Goal: Find specific page/section: Find specific page/section

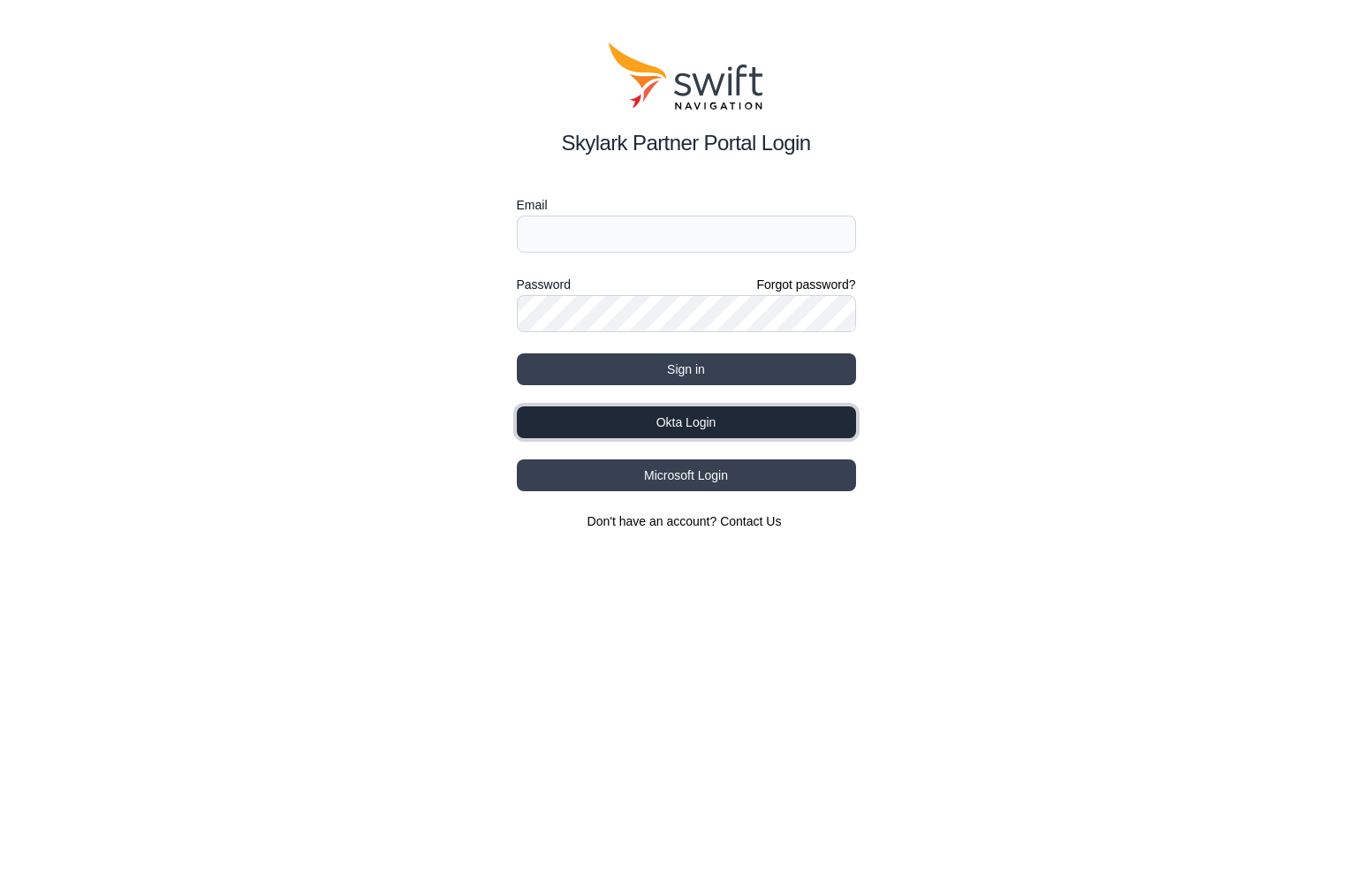
click at [712, 417] on button "Okta Login" at bounding box center [687, 423] width 339 height 32
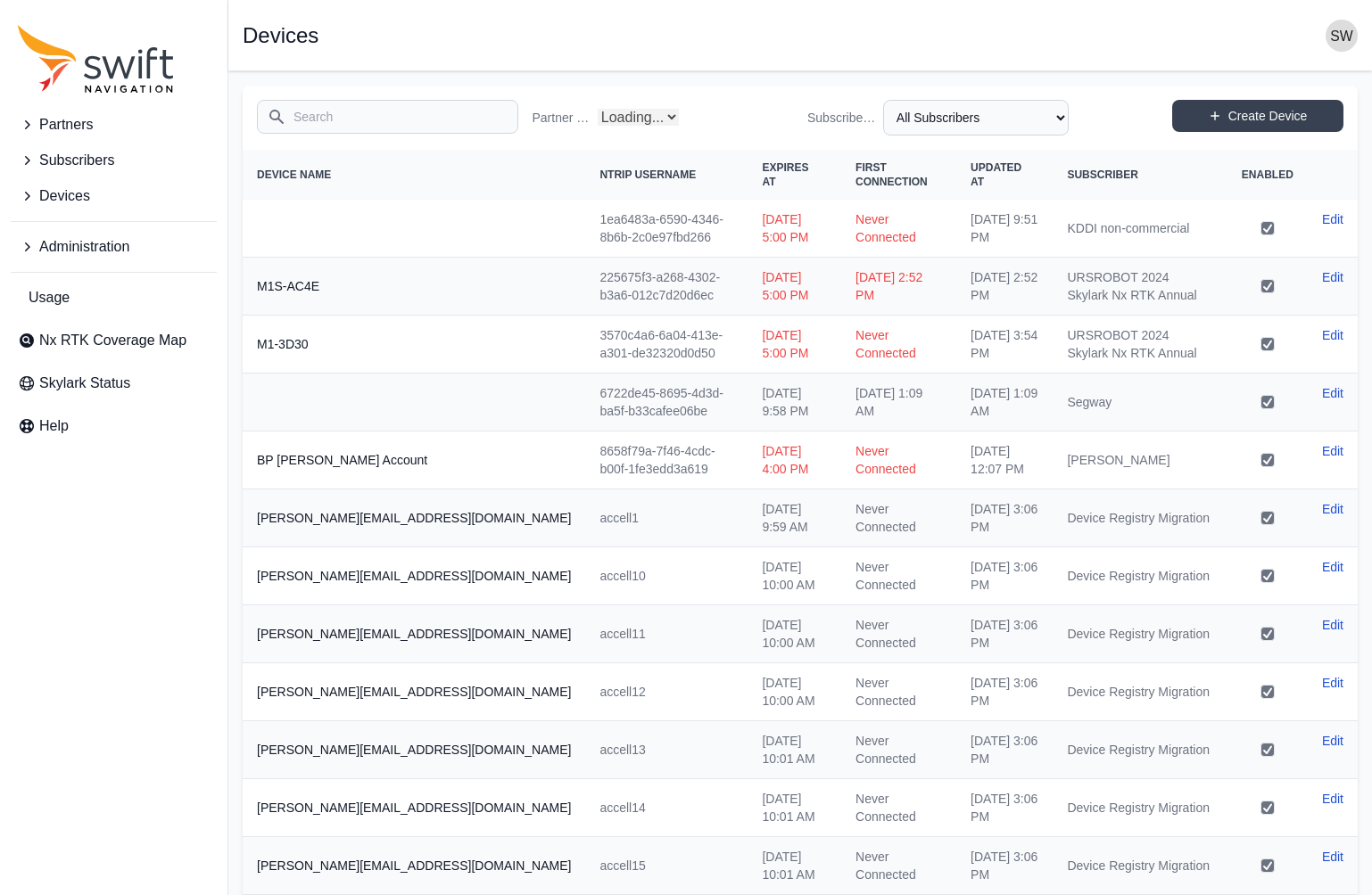
select select "Partner Name"
click at [74, 125] on span "Partners" at bounding box center [66, 125] width 54 height 21
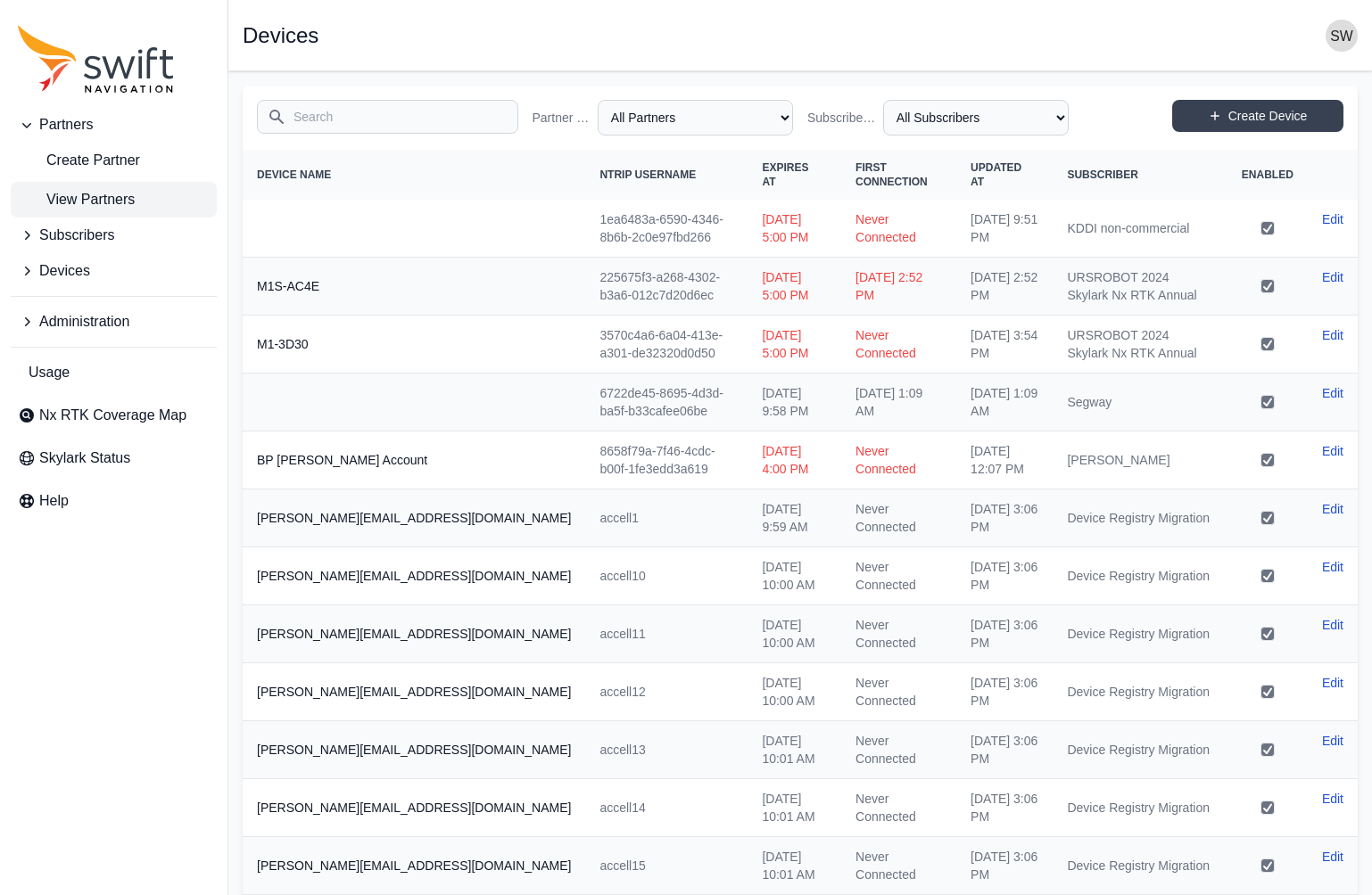
click at [98, 198] on span "View Partners" at bounding box center [76, 200] width 117 height 21
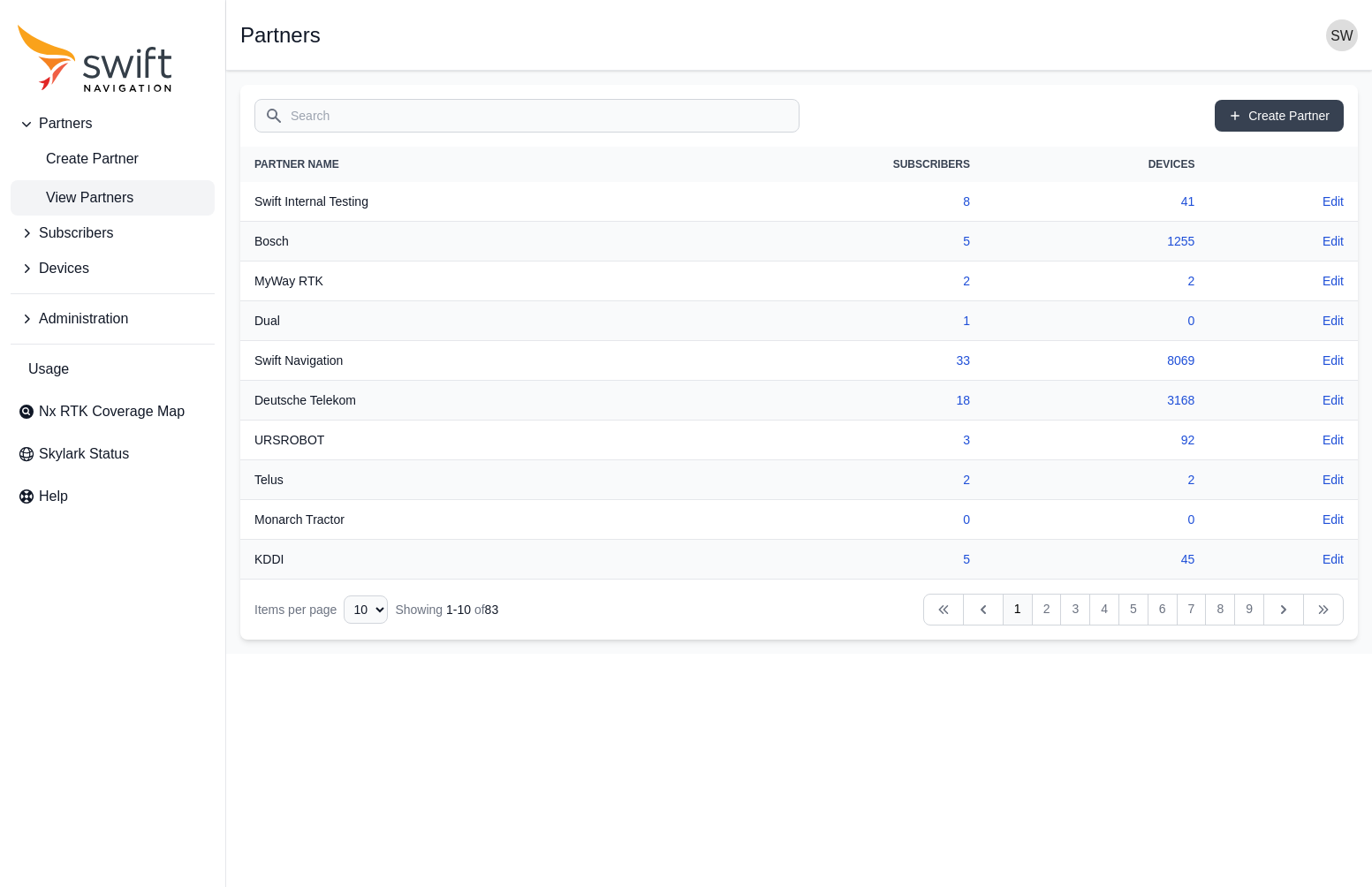
click at [385, 122] on input "Search" at bounding box center [527, 116] width 545 height 34
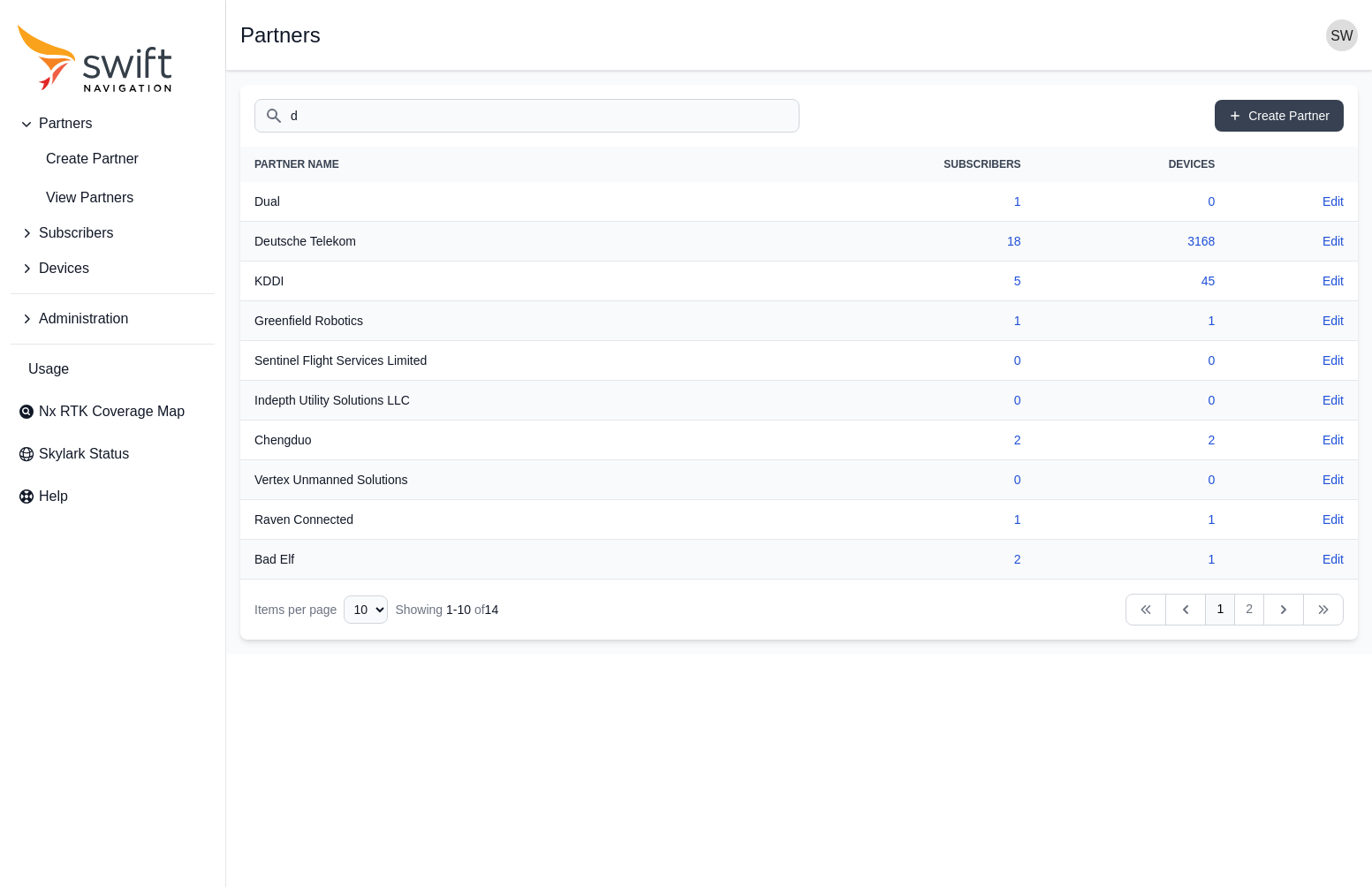
click at [383, 117] on input "d" at bounding box center [527, 116] width 545 height 34
drag, startPoint x: 342, startPoint y: 106, endPoint x: 262, endPoint y: 118, distance: 80.9
click at [262, 116] on input "d" at bounding box center [527, 116] width 545 height 34
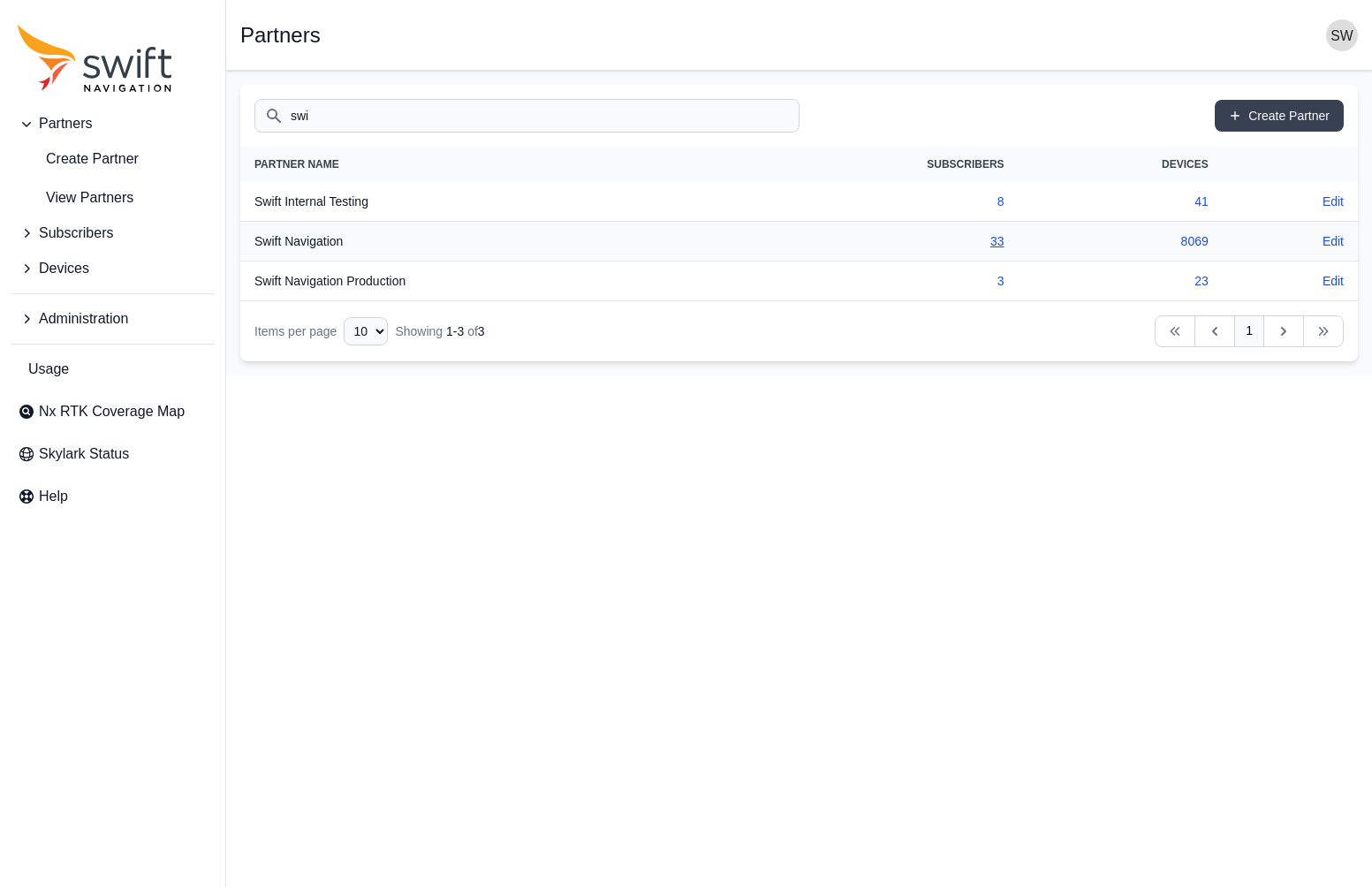
type input "swi"
click at [997, 245] on link "33" at bounding box center [997, 241] width 14 height 14
select select "ab3272ce-40d0-4c94-a524-96a758ab755c"
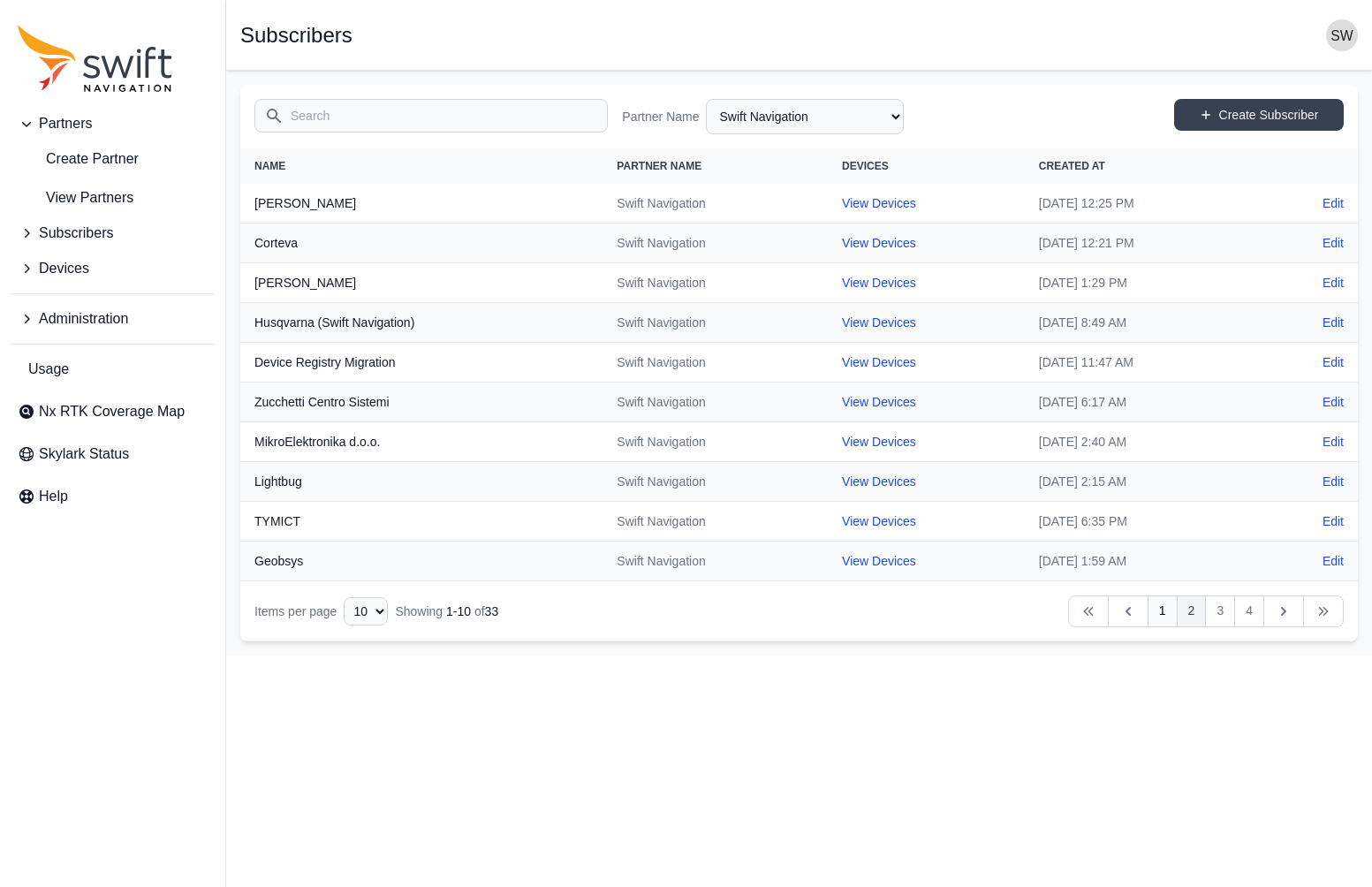
click at [1194, 616] on link "2" at bounding box center [1192, 612] width 30 height 32
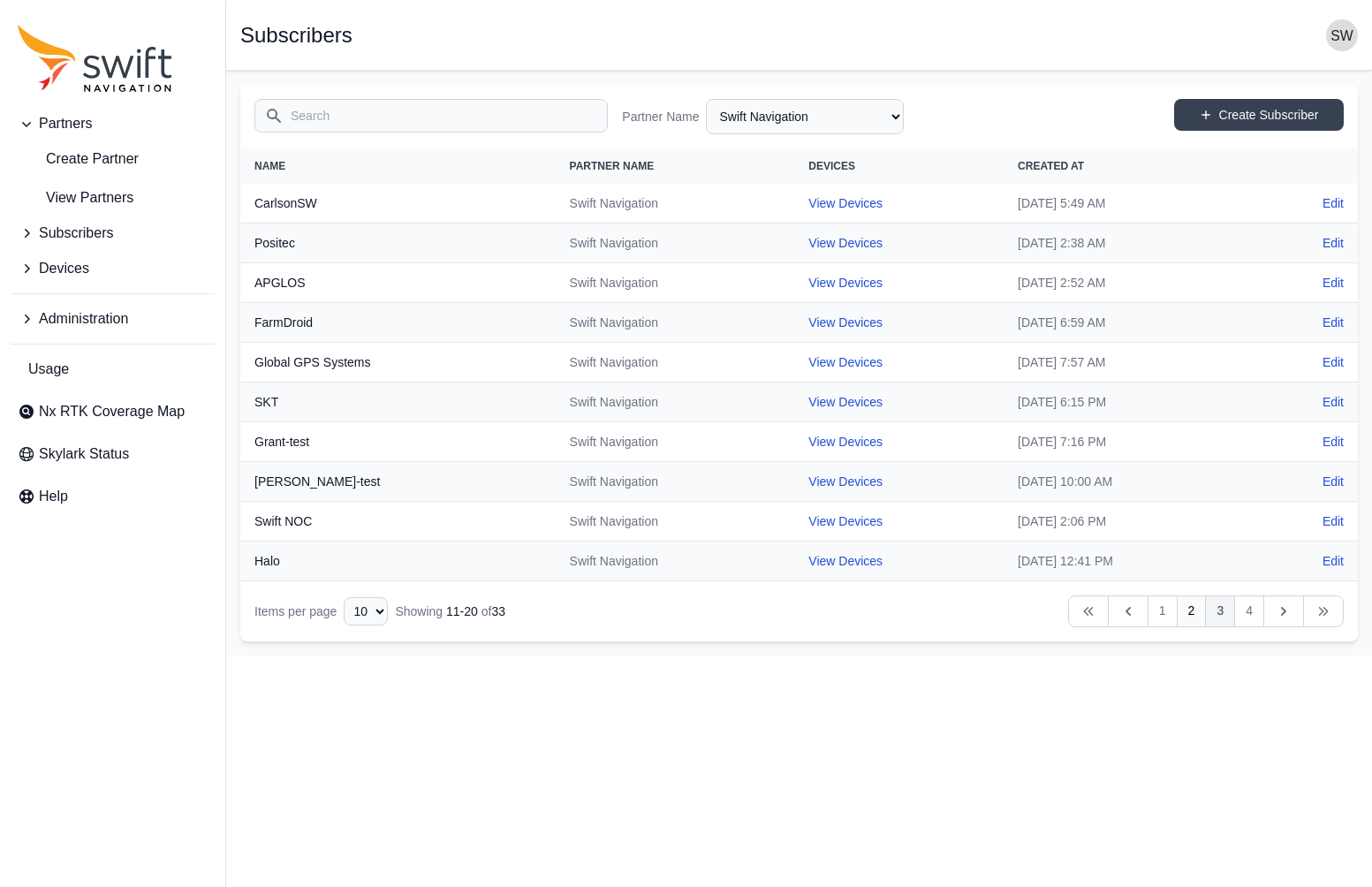
click at [1218, 615] on link "3" at bounding box center [1220, 612] width 30 height 32
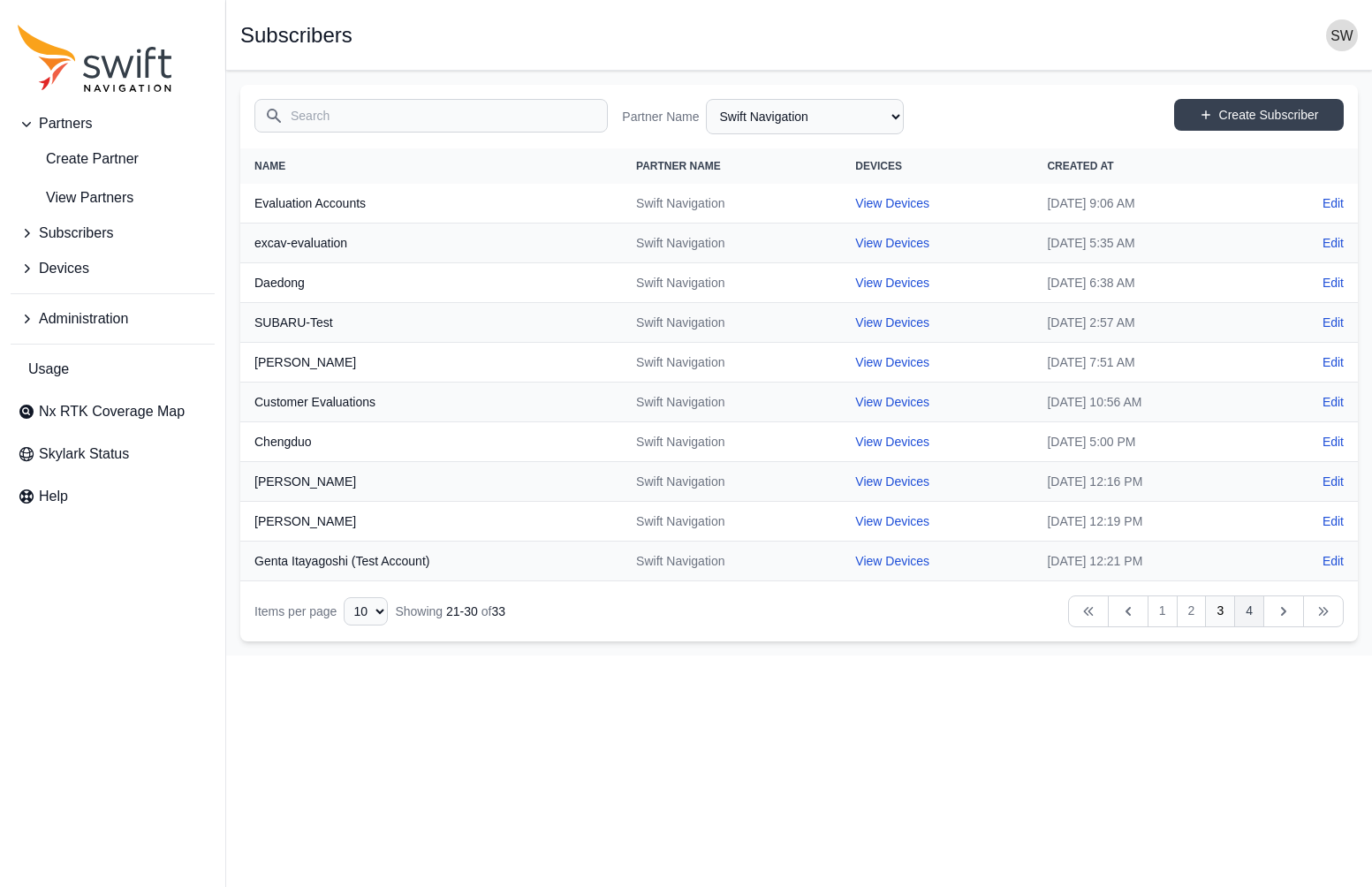
click at [1248, 608] on link "4" at bounding box center [1249, 612] width 30 height 32
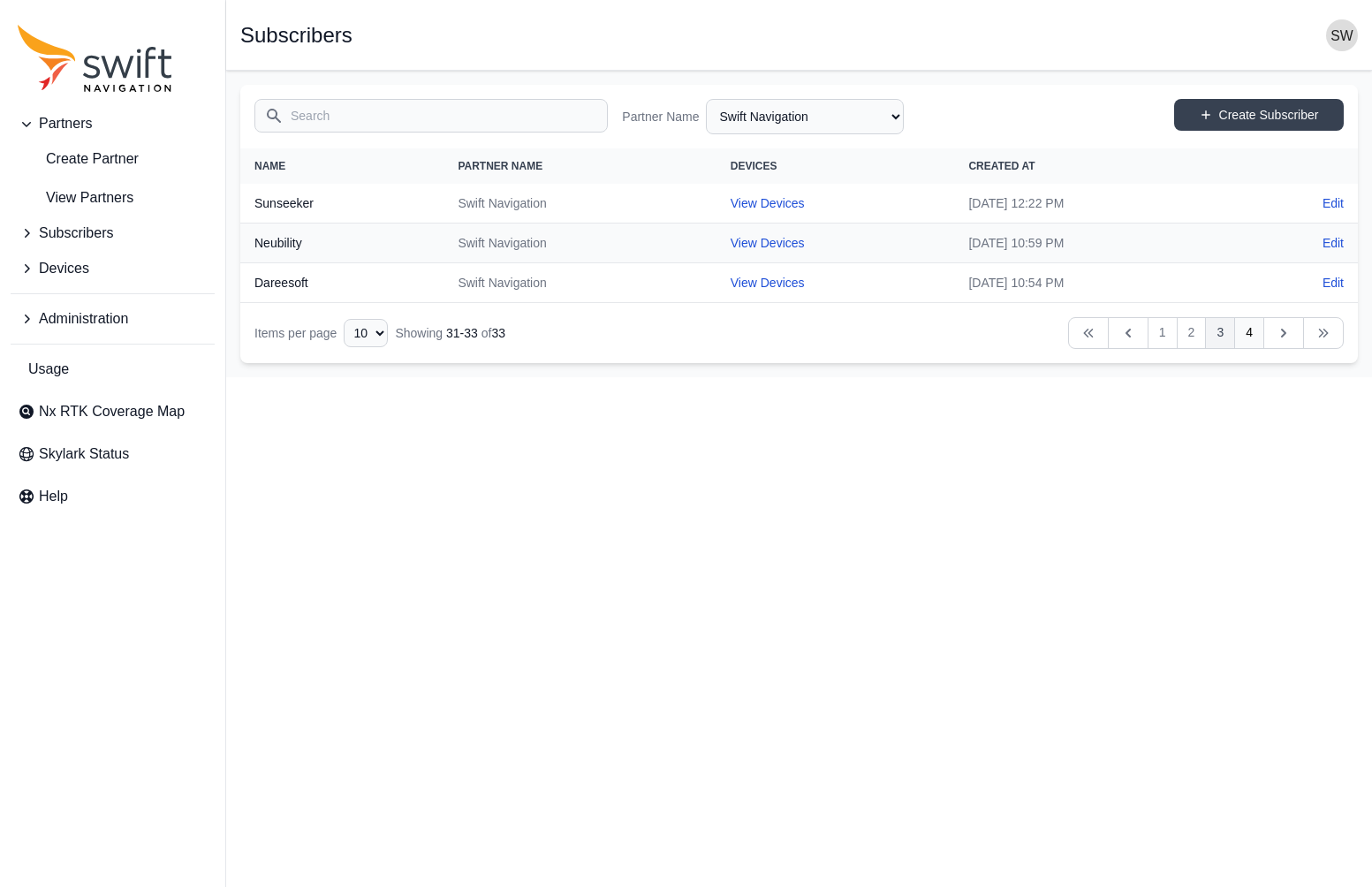
click at [1225, 334] on link "3" at bounding box center [1220, 333] width 30 height 32
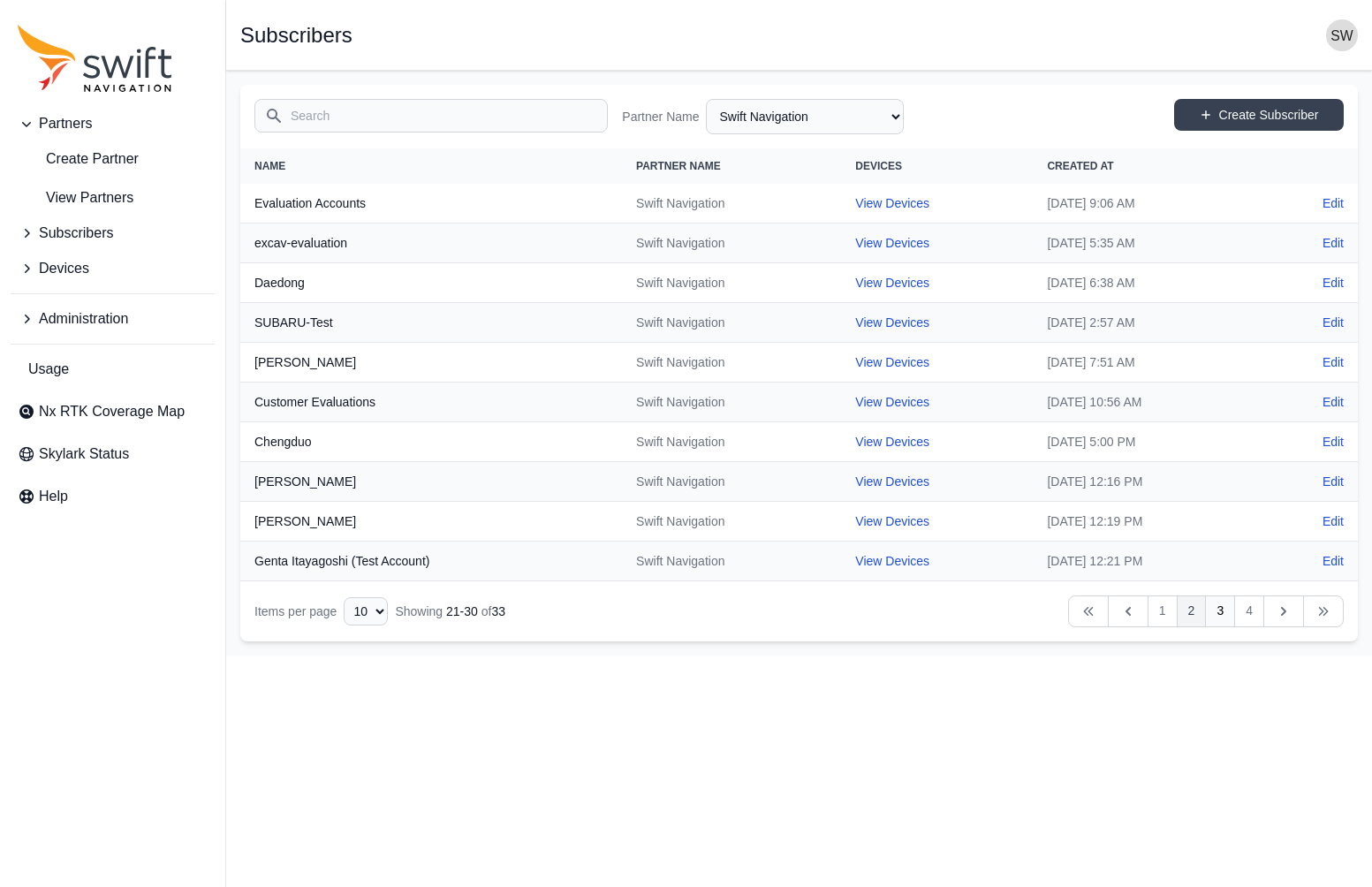
click at [1195, 610] on link "2" at bounding box center [1192, 612] width 30 height 32
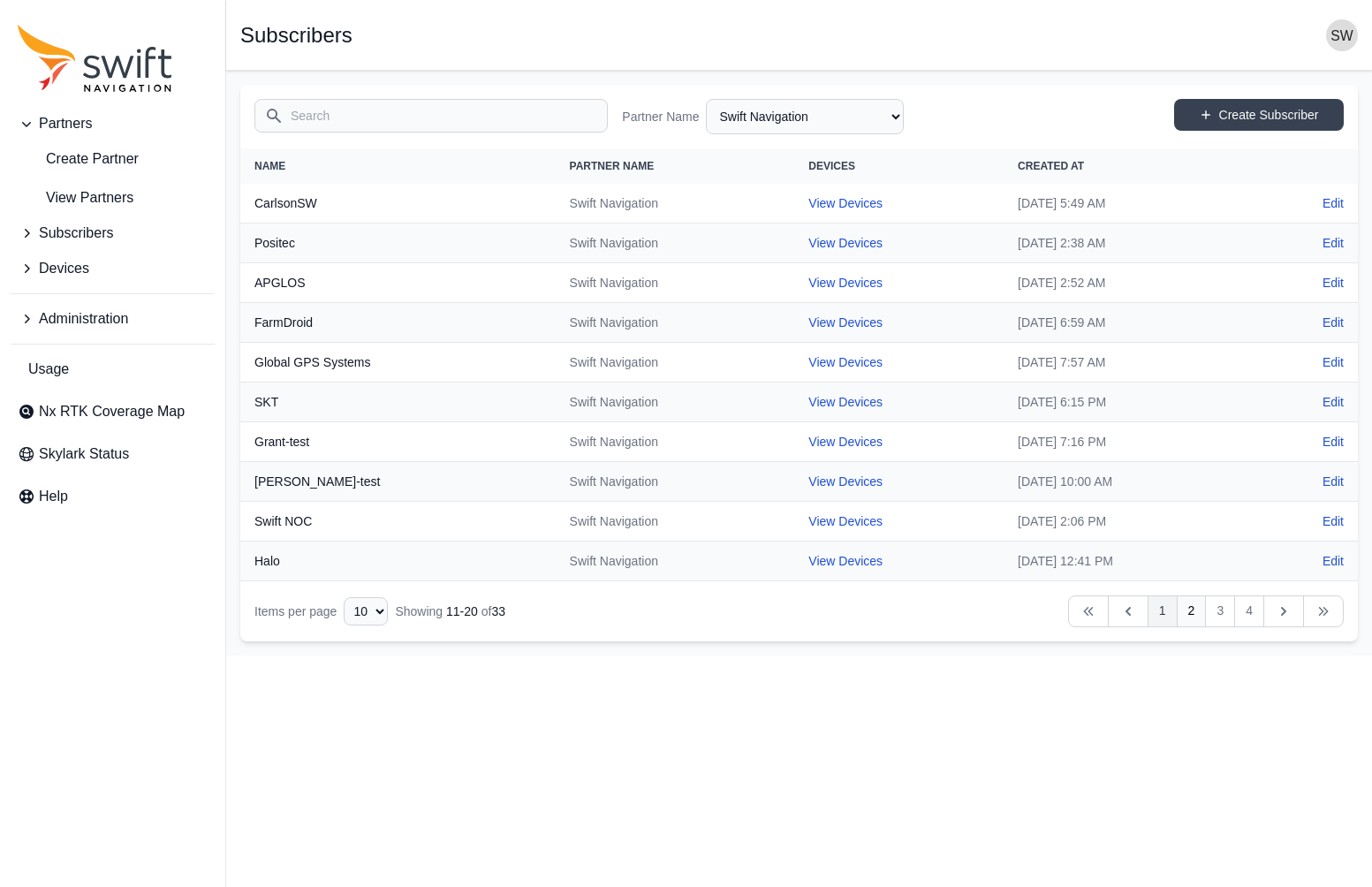
click at [1163, 616] on link "1" at bounding box center [1162, 612] width 30 height 32
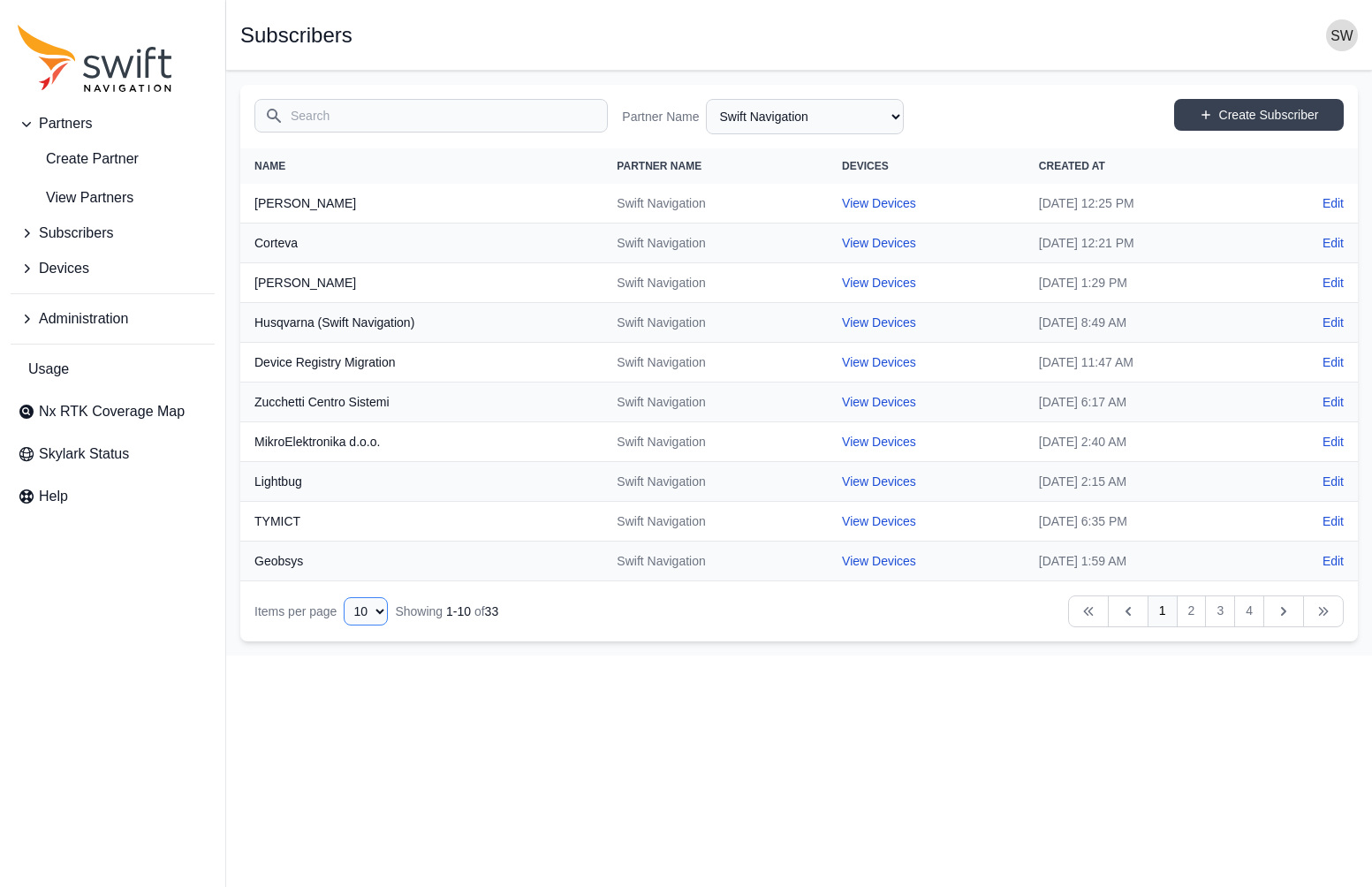
click at [377, 616] on select "10 15 20 25 50" at bounding box center [366, 612] width 44 height 28
select select "50"
click at [344, 626] on select "10 15 20 25 50" at bounding box center [366, 612] width 44 height 28
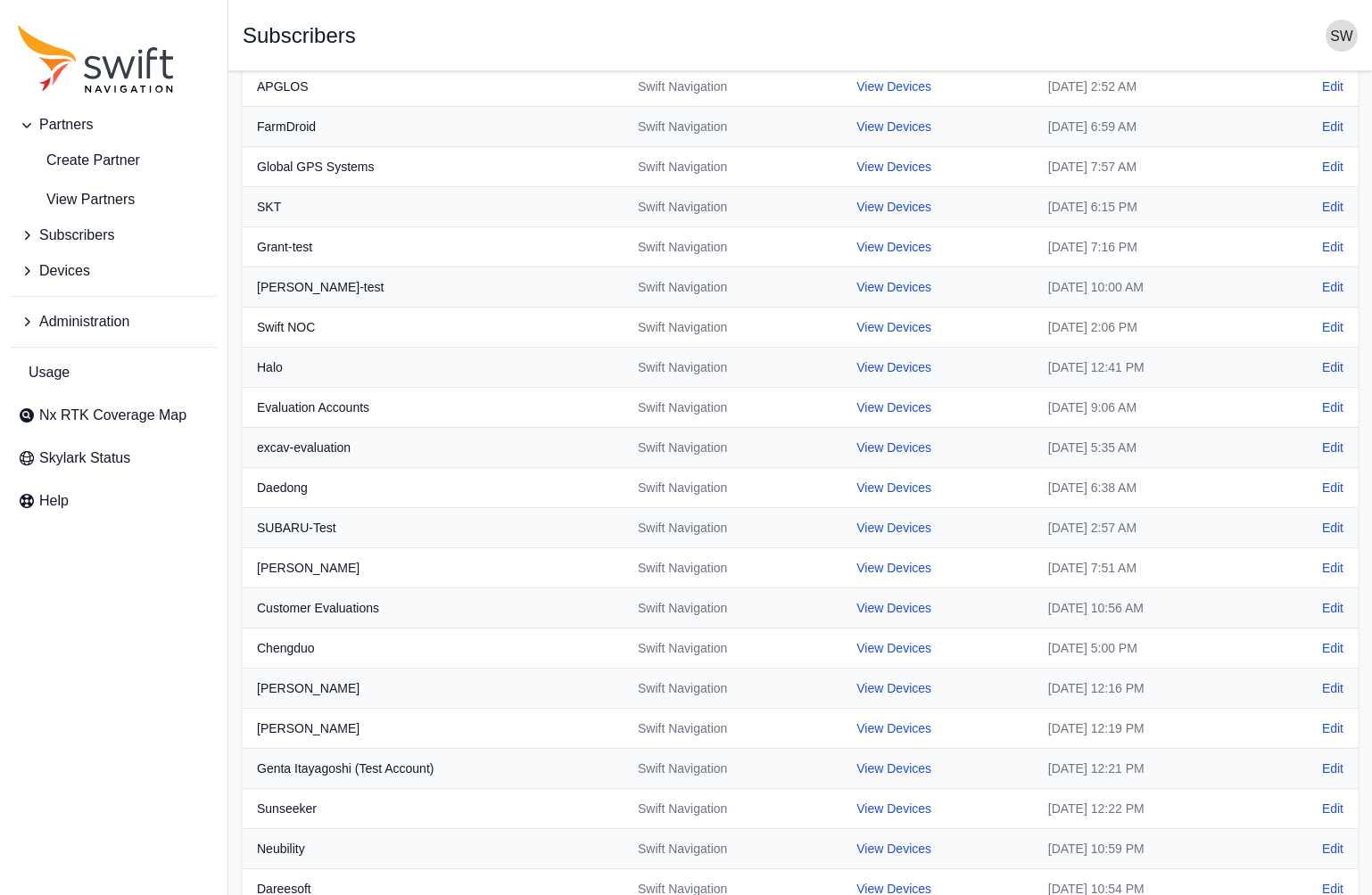
scroll to position [689, 0]
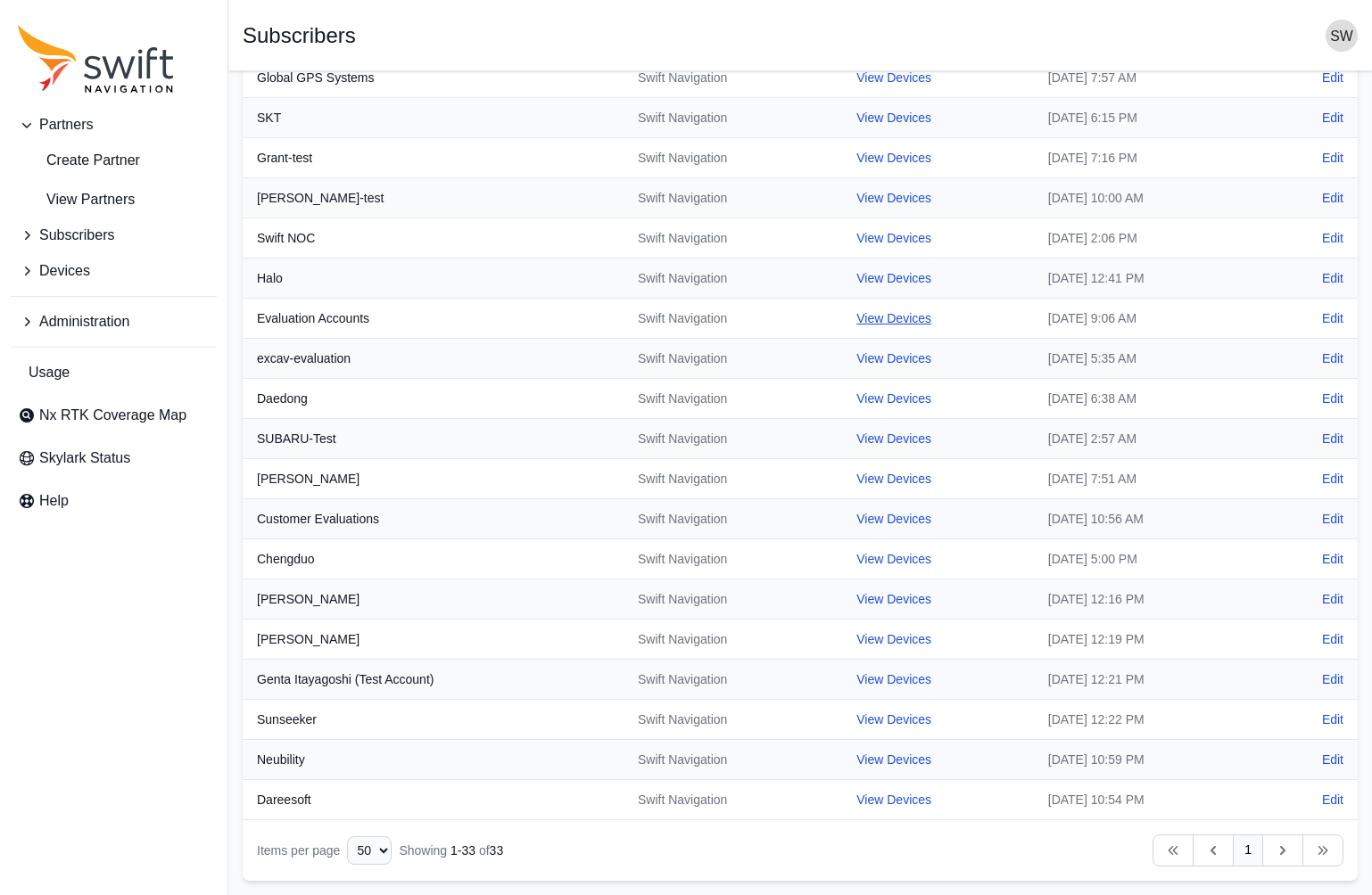
click at [856, 319] on link "View Devices" at bounding box center [894, 319] width 75 height 14
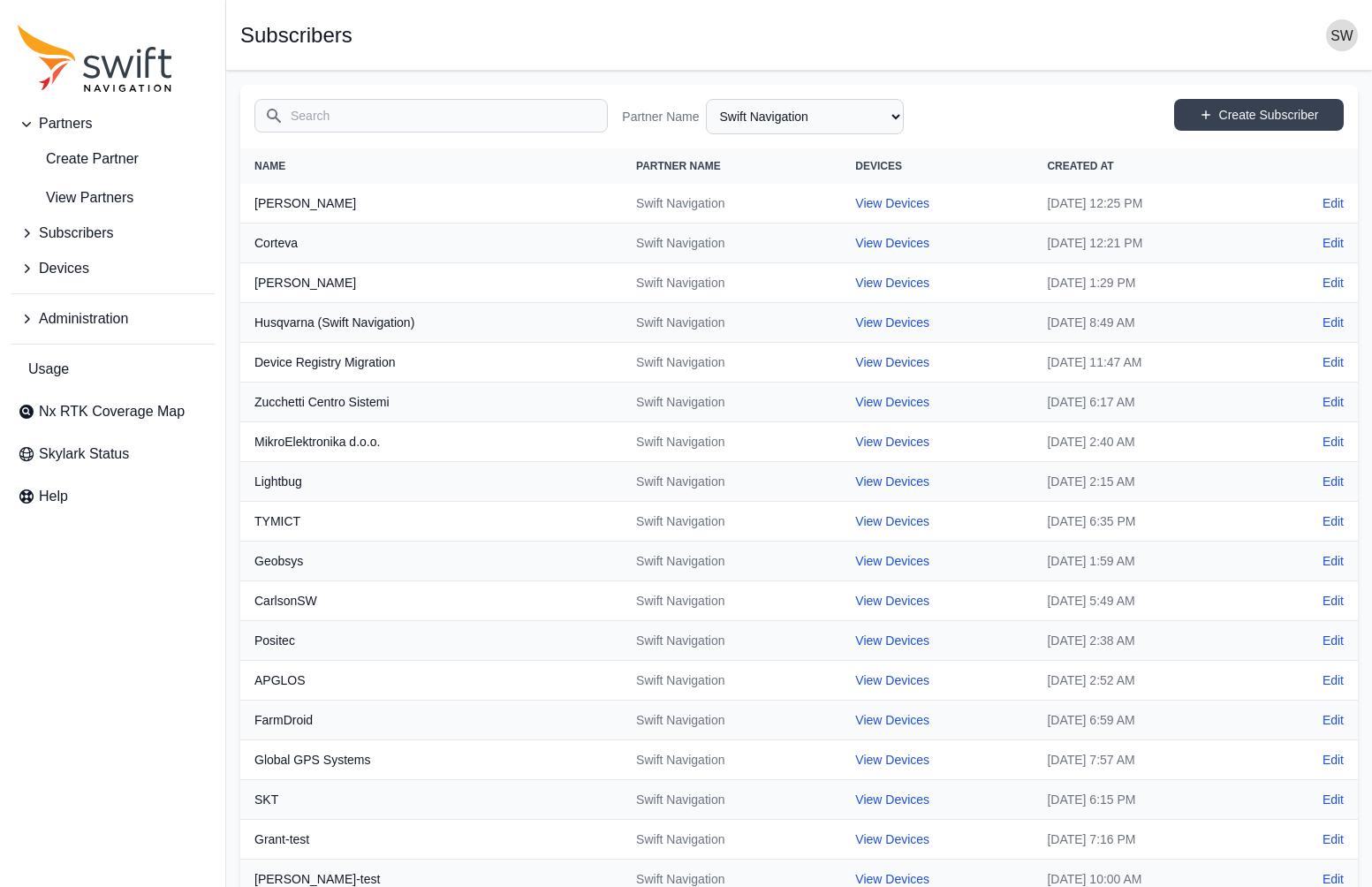
select select "8f022dce-3eb1-4943-ab46-3302f59893f0"
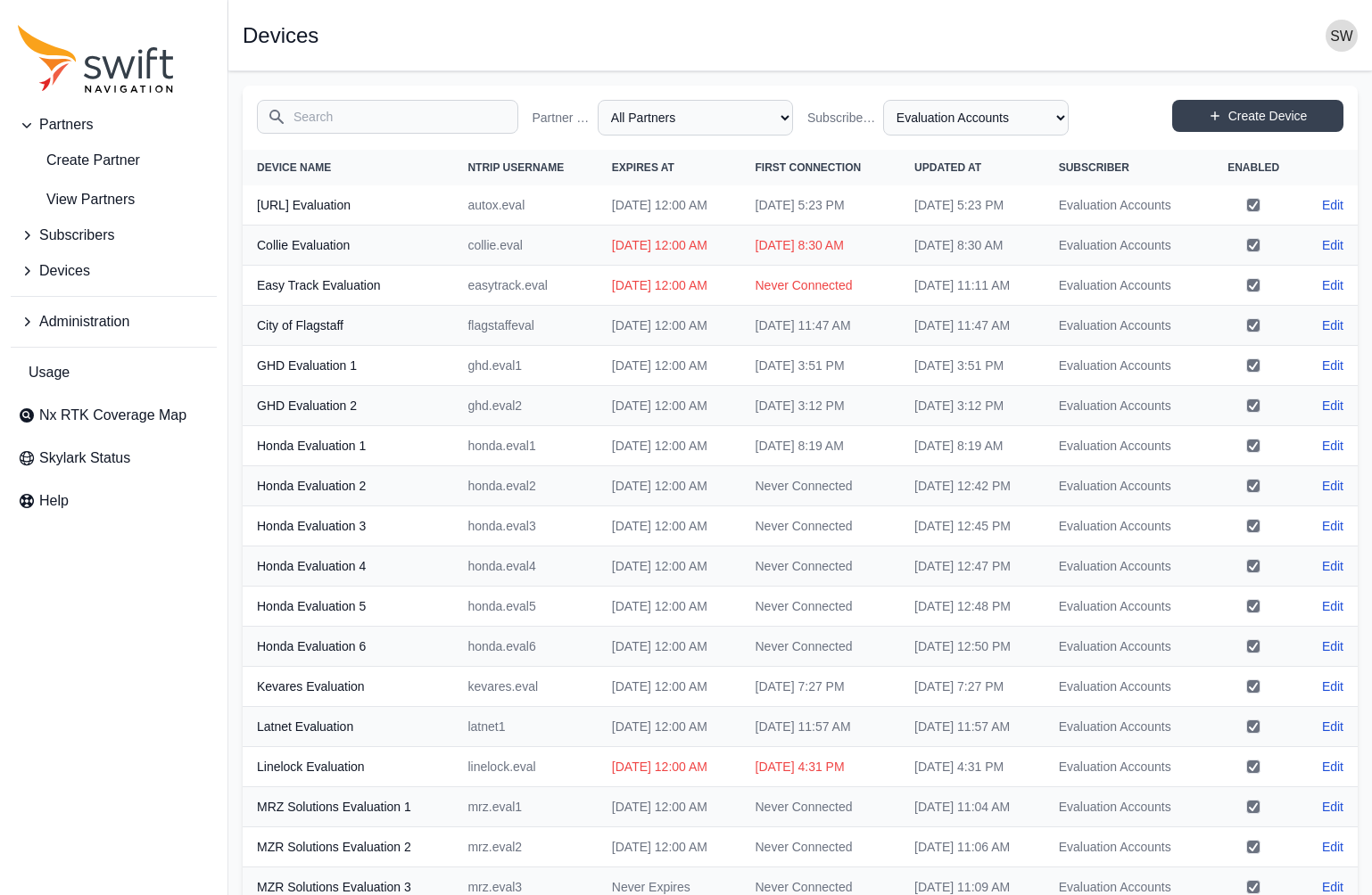
scroll to position [689, 0]
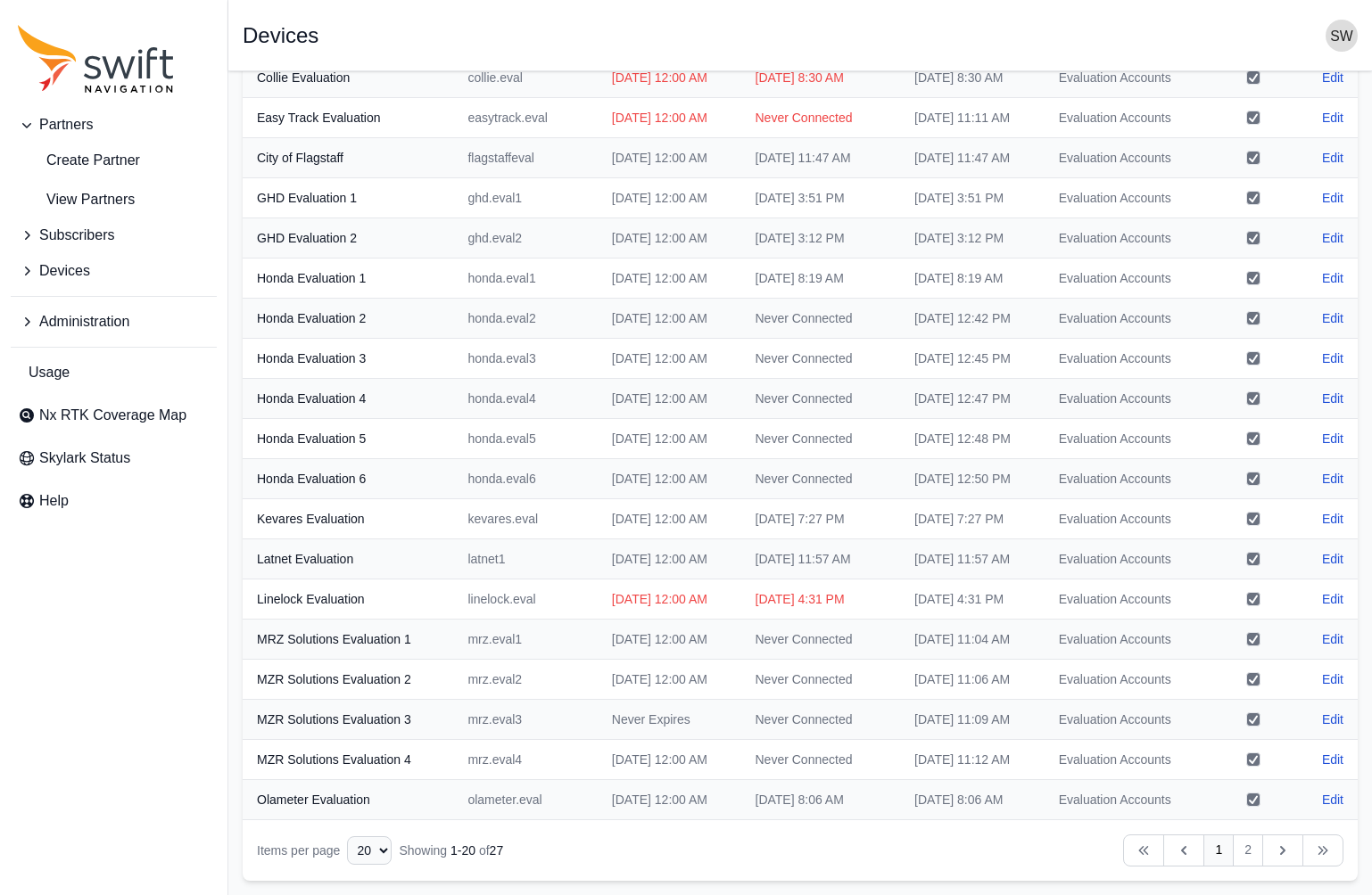
select select "ab3272ce-40d0-4c94-a524-96a758ab755c"
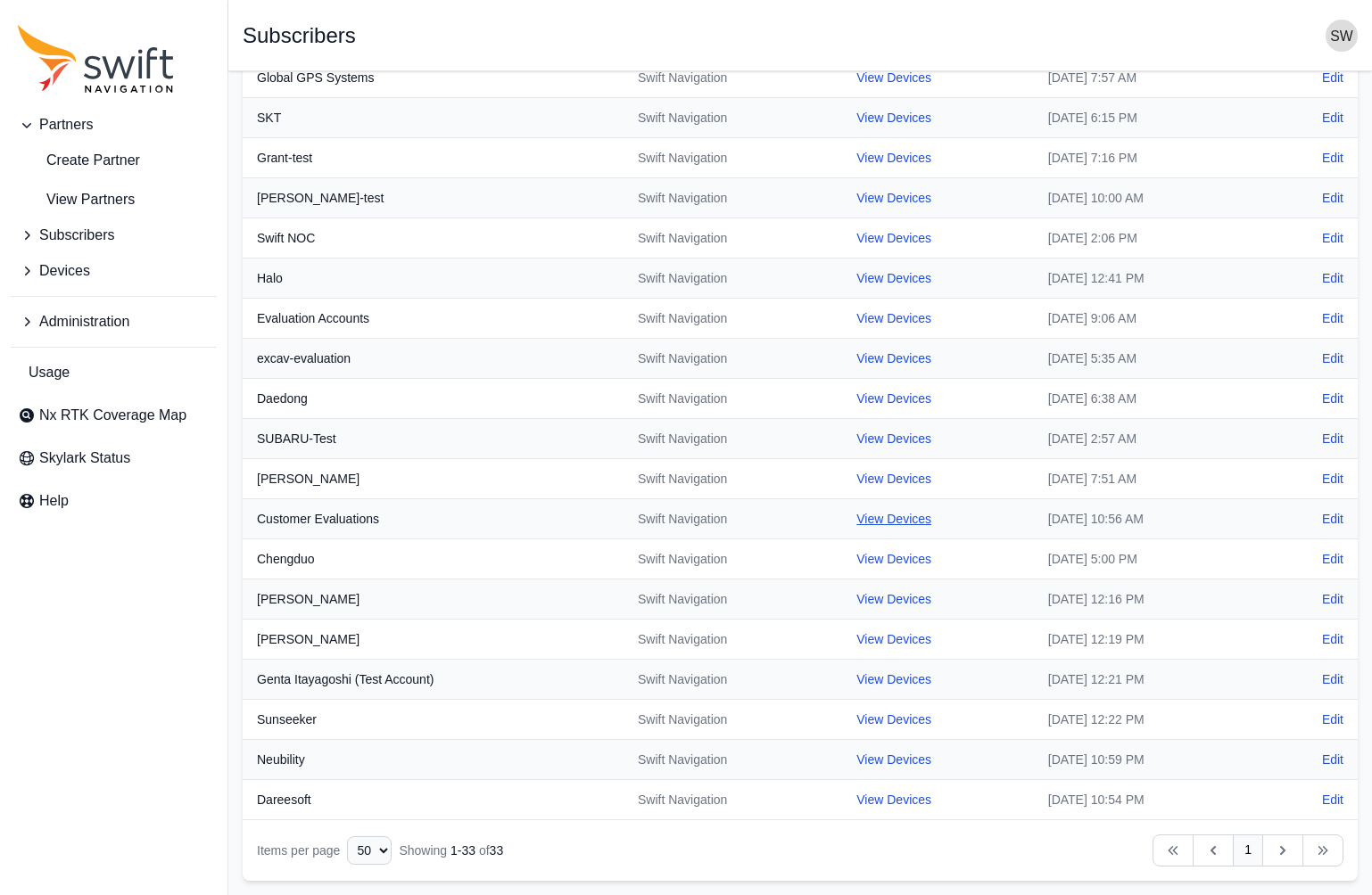
click at [856, 520] on link "View Devices" at bounding box center [894, 519] width 75 height 14
select select "b08fe607-8061-4d54-a8c6-9510cda8b11f"
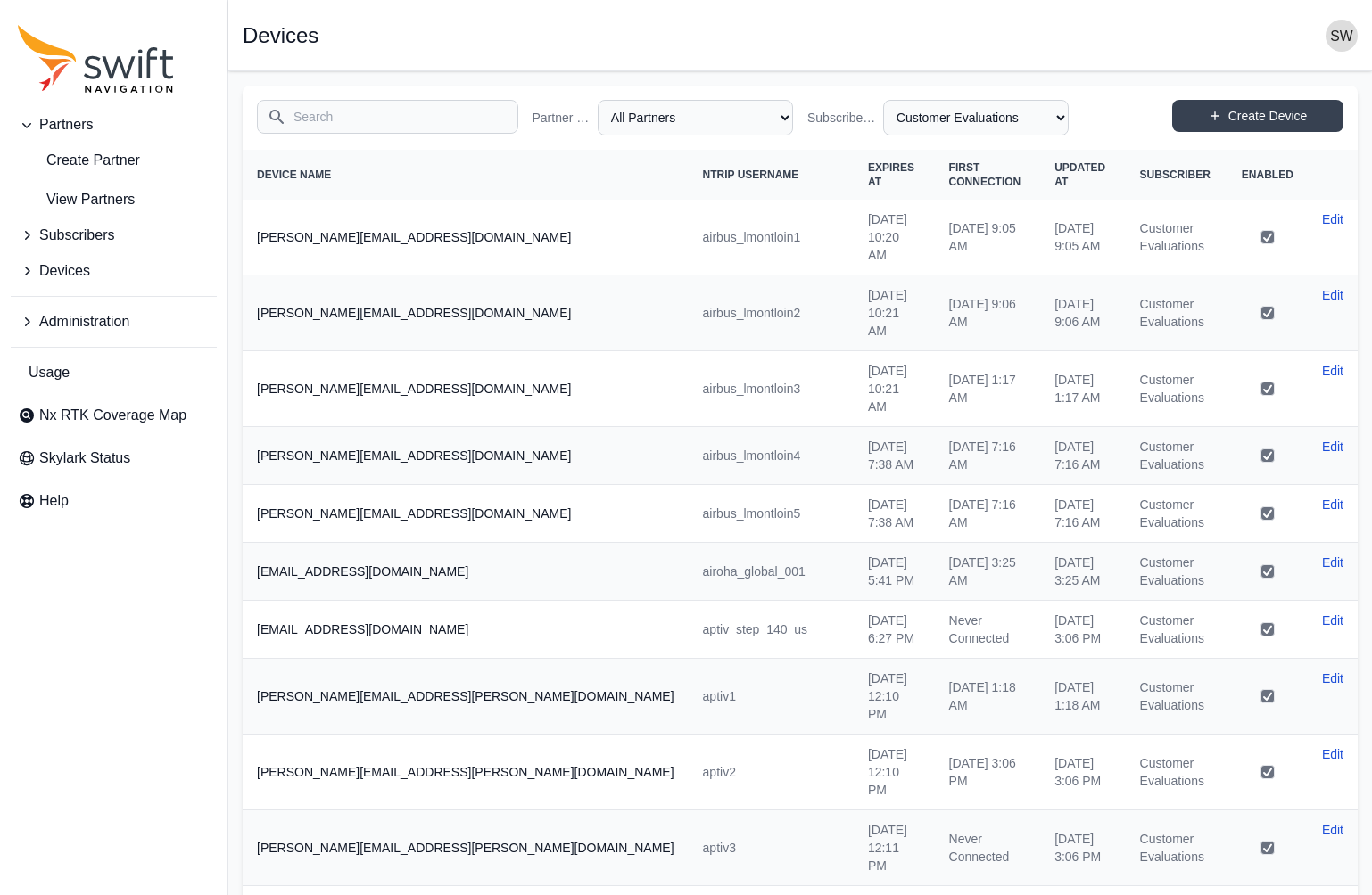
scroll to position [689, 0]
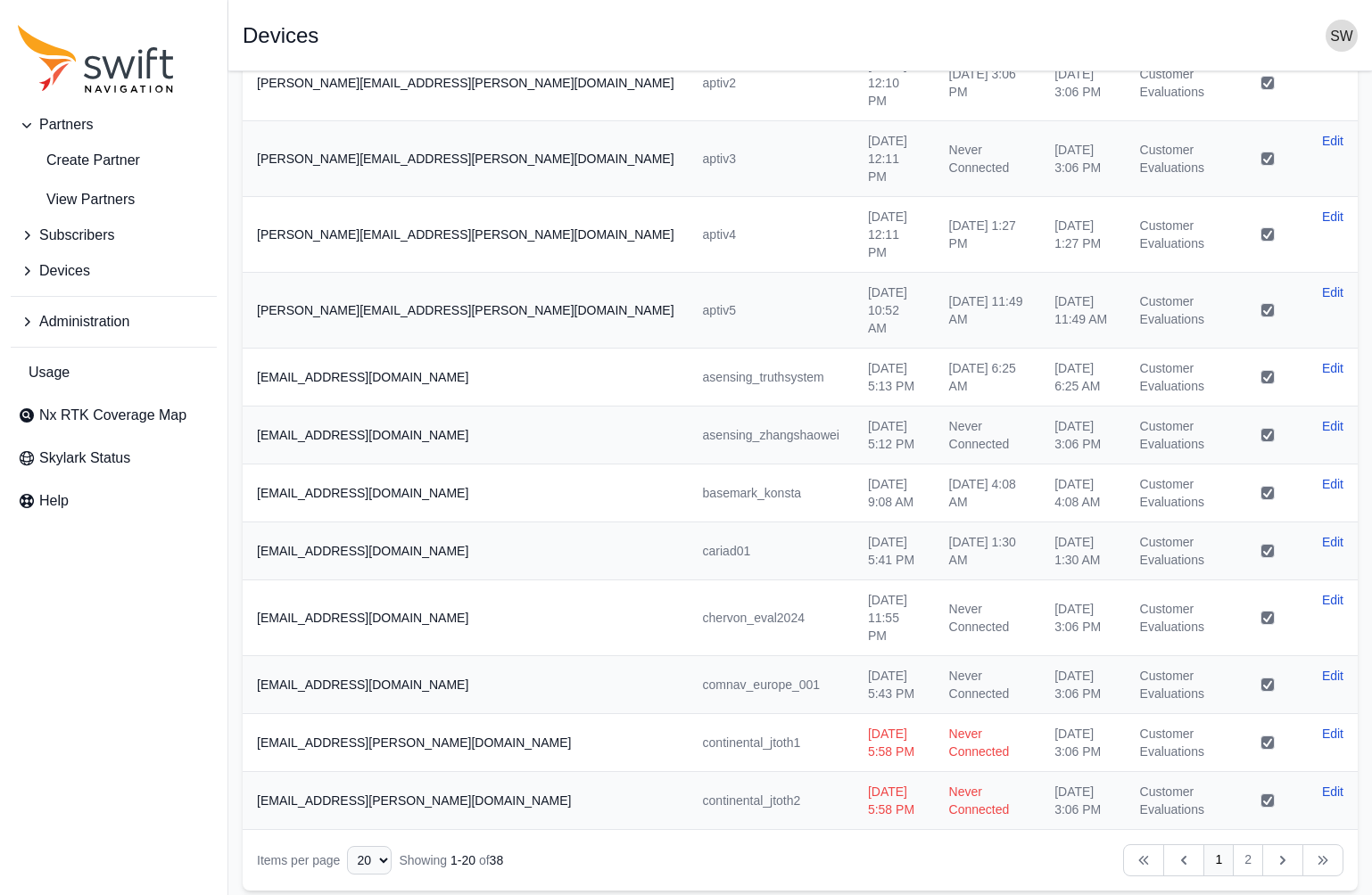
select select "ab3272ce-40d0-4c94-a524-96a758ab755c"
